Goal: Task Accomplishment & Management: Manage account settings

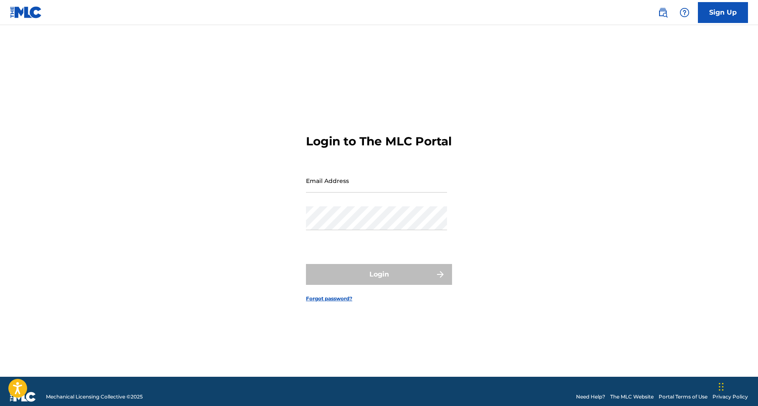
click at [365, 193] on input "Email Address" at bounding box center [376, 181] width 141 height 24
type input "[PERSON_NAME][EMAIL_ADDRESS][PERSON_NAME][DOMAIN_NAME]"
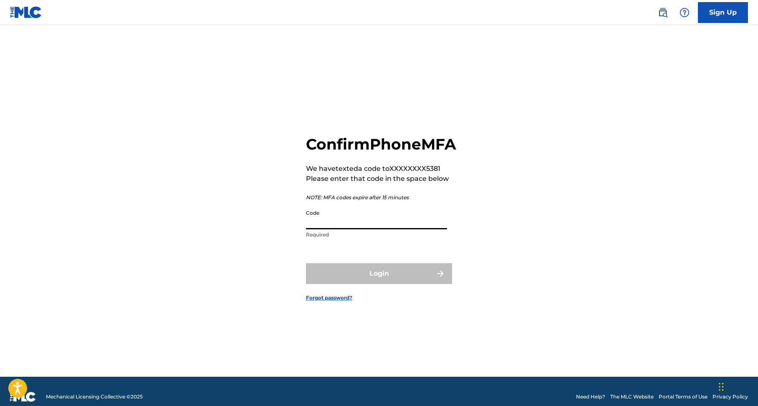
click at [408, 229] on input "Code" at bounding box center [376, 217] width 141 height 24
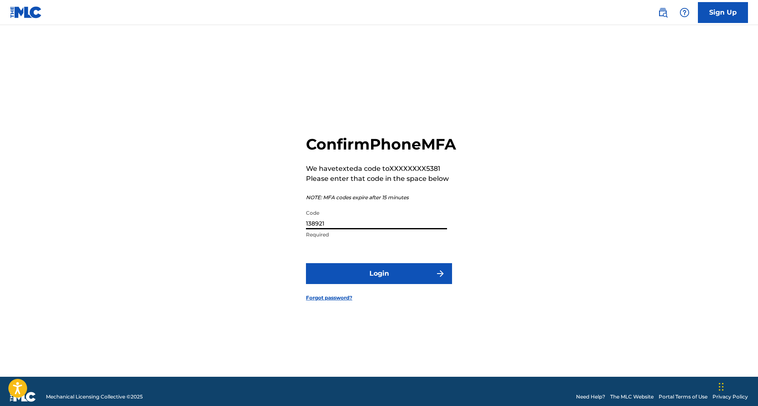
type input "138921"
click at [306, 263] on button "Login" at bounding box center [379, 273] width 146 height 21
